Goal: Navigation & Orientation: Find specific page/section

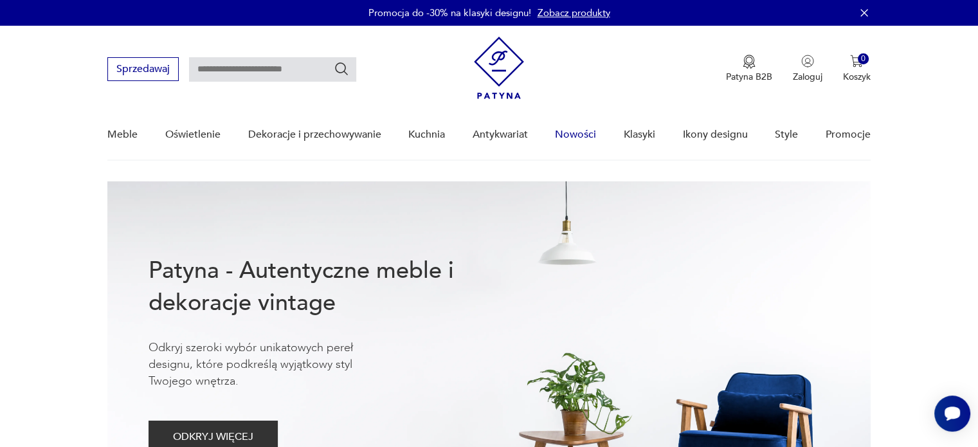
click at [579, 125] on link "Nowości" at bounding box center [575, 135] width 41 height 50
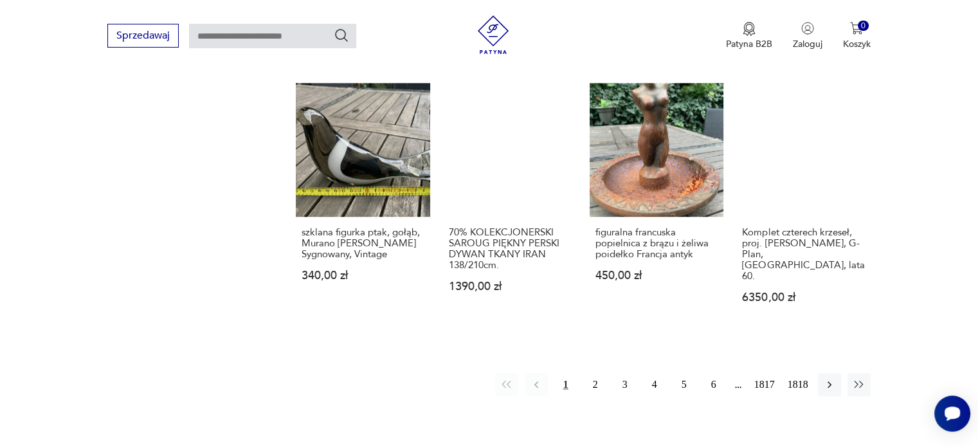
scroll to position [1122, 0]
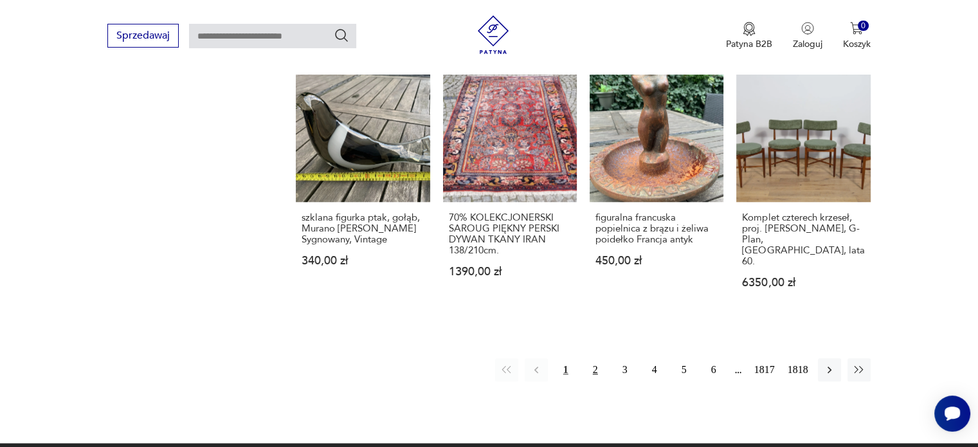
click at [594, 358] on button "2" at bounding box center [595, 369] width 23 height 23
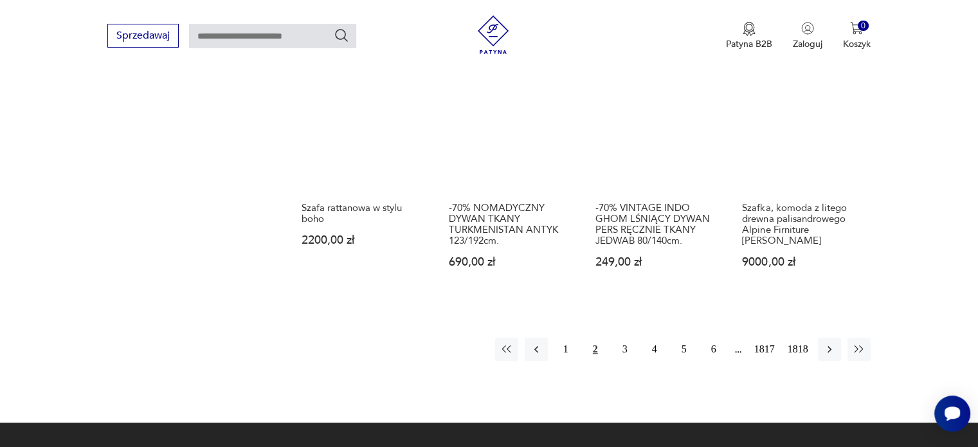
scroll to position [1198, 0]
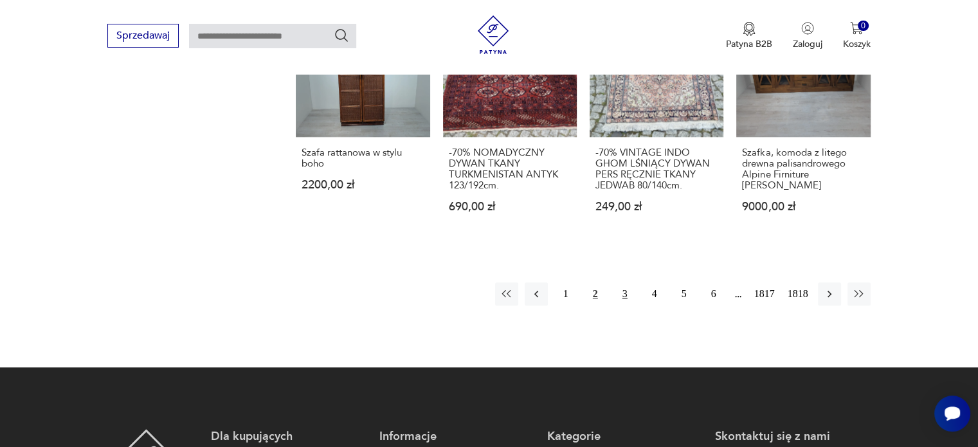
click at [624, 282] on button "3" at bounding box center [624, 293] width 23 height 23
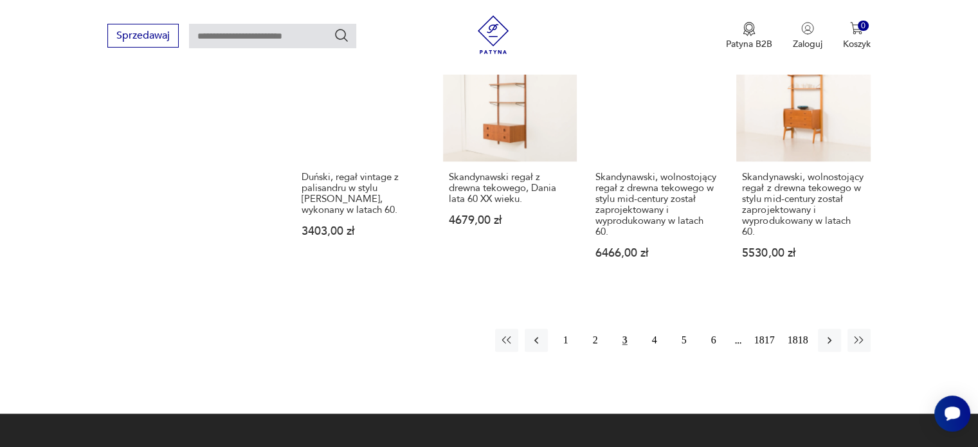
scroll to position [1207, 0]
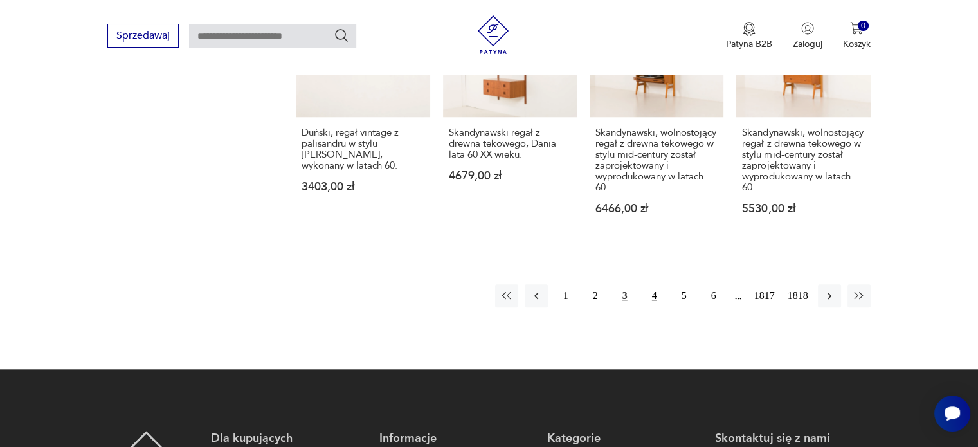
click at [648, 284] on button "4" at bounding box center [654, 295] width 23 height 23
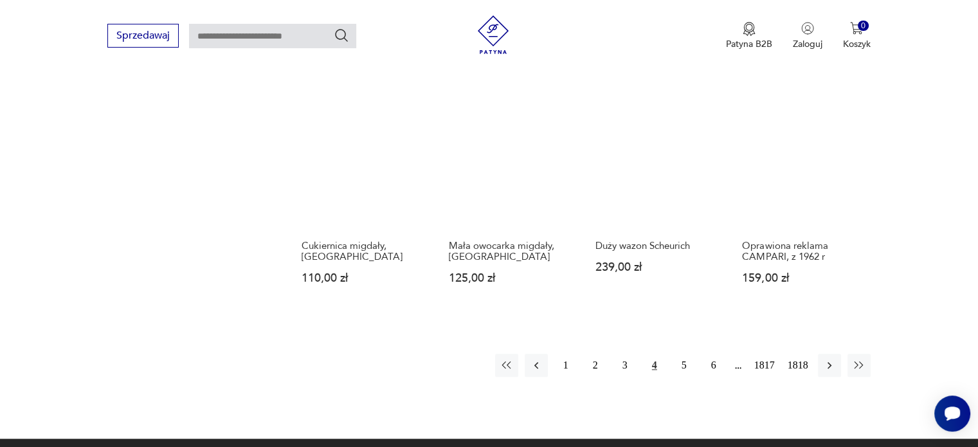
scroll to position [1127, 0]
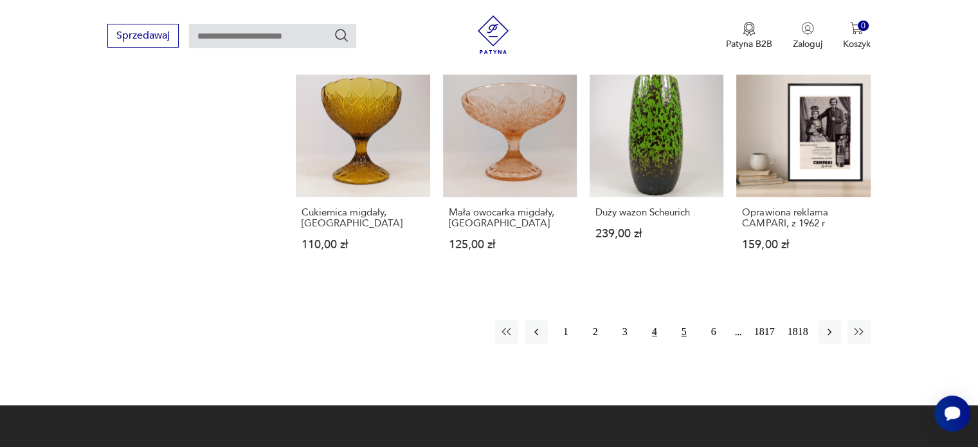
click at [691, 320] on button "5" at bounding box center [684, 331] width 23 height 23
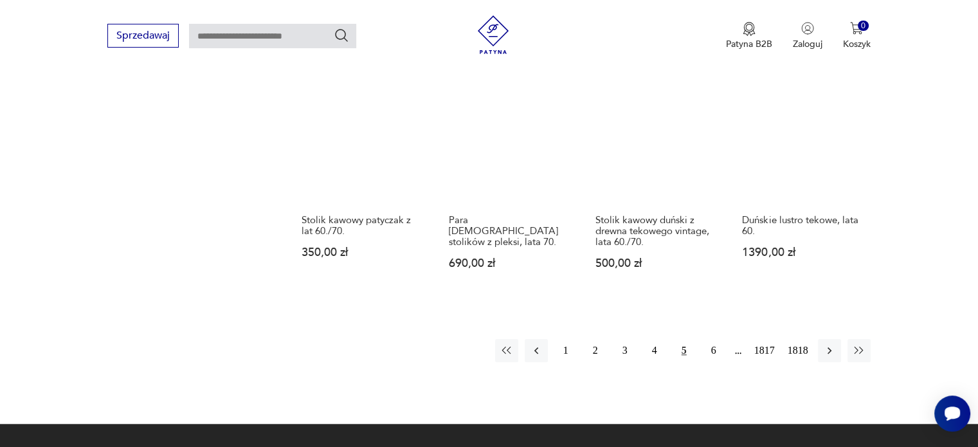
scroll to position [1123, 0]
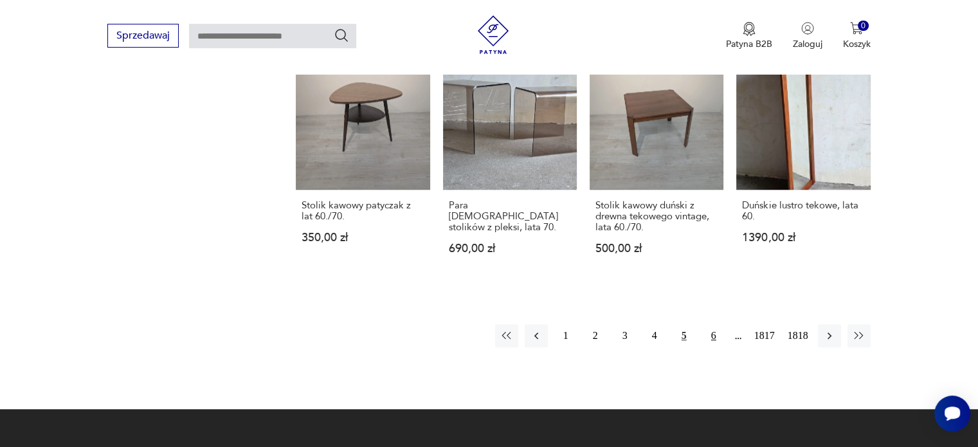
click at [714, 324] on button "6" at bounding box center [713, 335] width 23 height 23
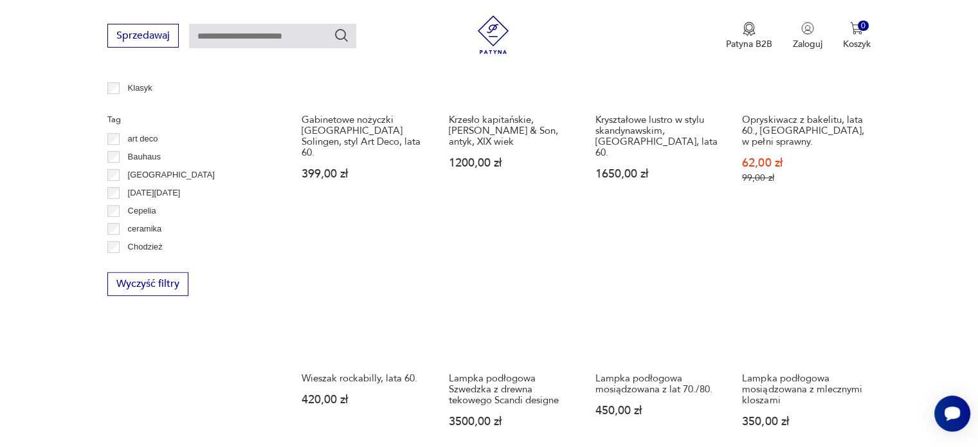
scroll to position [707, 0]
